Goal: Navigation & Orientation: Find specific page/section

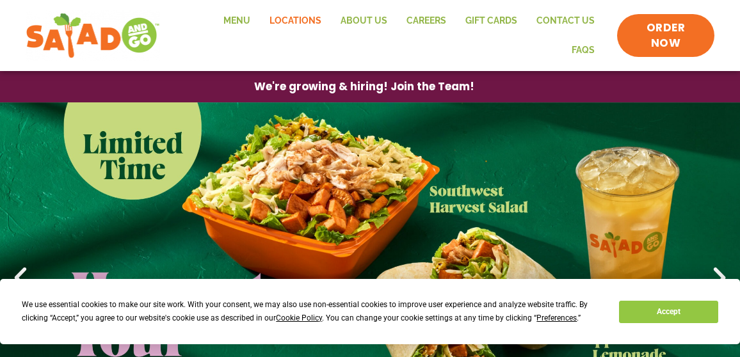
click at [266, 26] on link "Locations" at bounding box center [295, 20] width 71 height 29
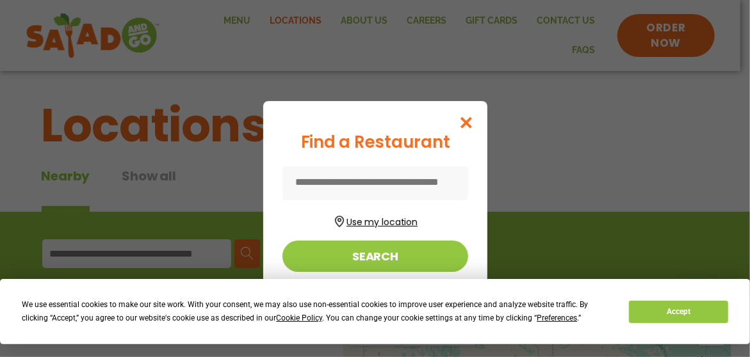
click at [364, 221] on button "Use my location" at bounding box center [375, 220] width 186 height 17
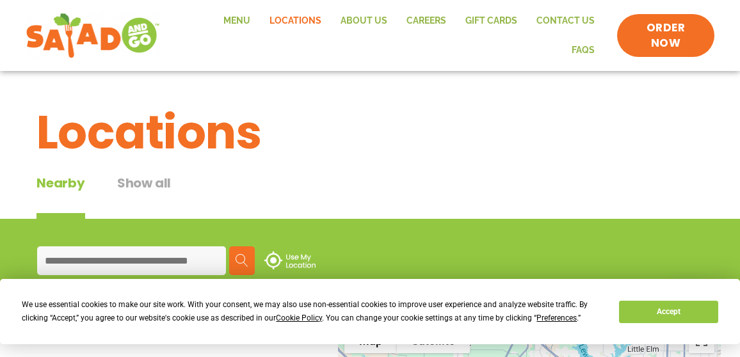
click at [145, 252] on input at bounding box center [131, 260] width 189 height 29
type input "*****"
click at [244, 254] on img at bounding box center [242, 260] width 13 height 13
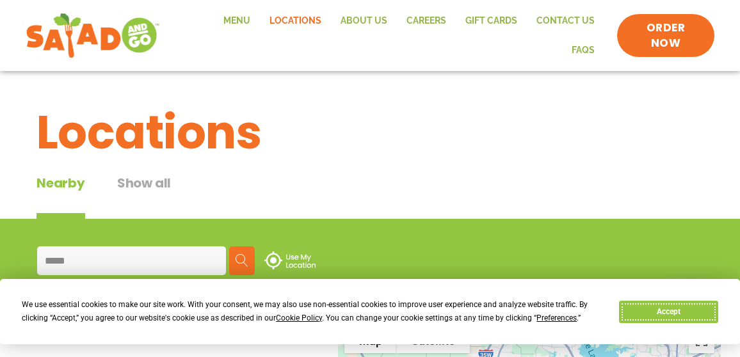
click at [654, 309] on button "Accept" at bounding box center [668, 312] width 99 height 22
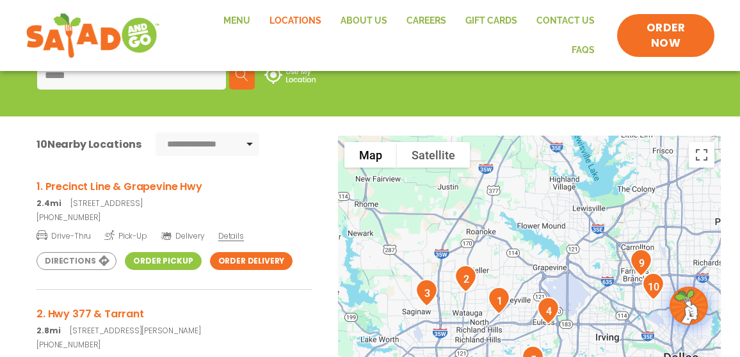
scroll to position [188, 0]
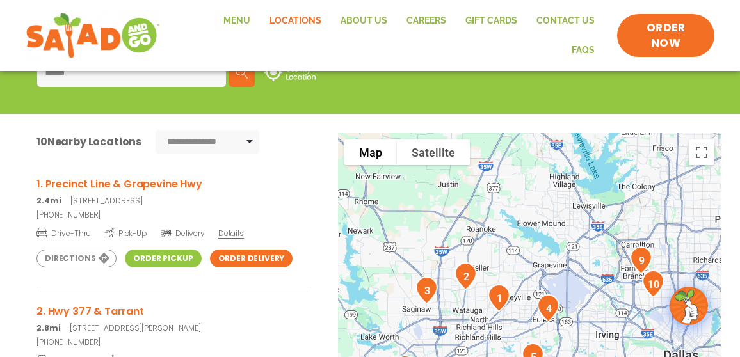
click at [147, 250] on link "Order Pickup" at bounding box center [163, 259] width 76 height 18
